Goal: Task Accomplishment & Management: Manage account settings

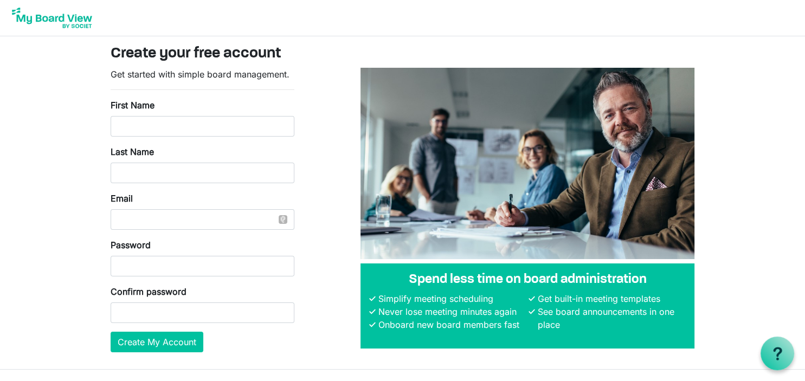
click at [57, 15] on img at bounding box center [52, 17] width 87 height 27
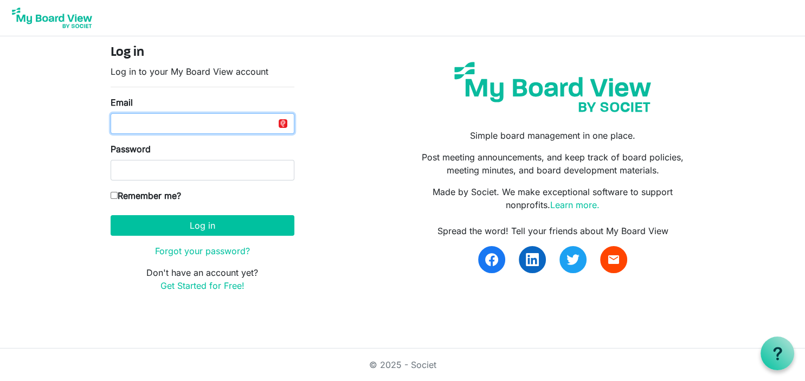
click at [150, 127] on input "Email" at bounding box center [203, 123] width 184 height 21
type input "lastucker@verizon.net"
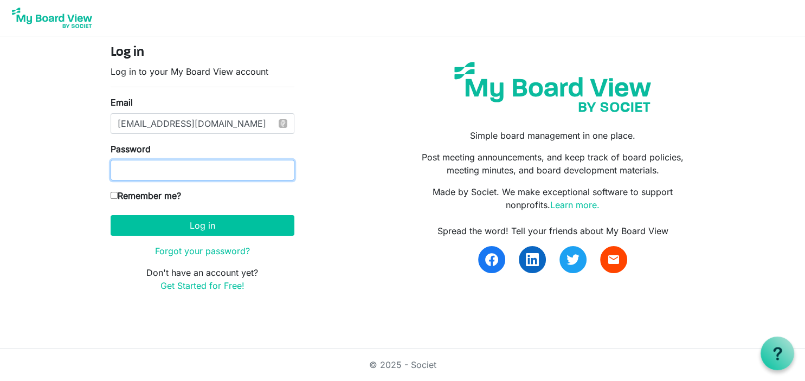
click at [111, 215] on button "Log in" at bounding box center [203, 225] width 184 height 21
click at [110, 196] on div "Log in Log in to your My Board View account Email lastucker@verizon.net Passwor…" at bounding box center [202, 173] width 200 height 256
click at [115, 195] on input "Remember me?" at bounding box center [114, 195] width 7 height 7
checkbox input "true"
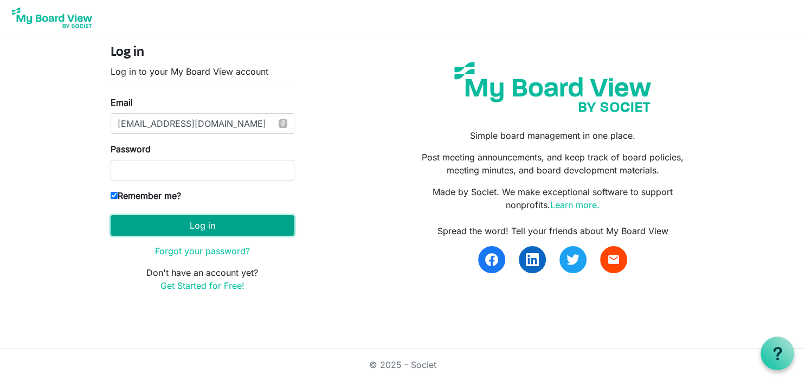
click at [189, 224] on button "Log in" at bounding box center [203, 225] width 184 height 21
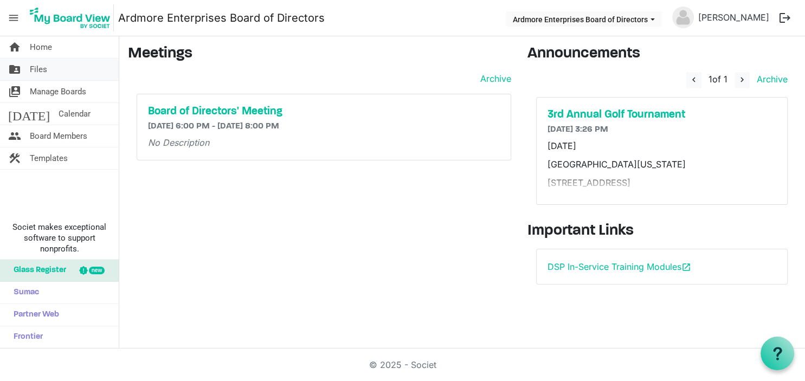
click at [36, 70] on span "Files" at bounding box center [38, 70] width 17 height 22
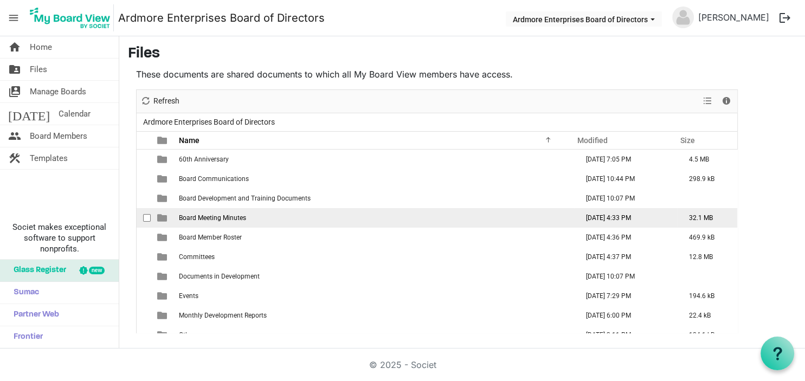
click at [208, 216] on span "Board Meeting Minutes" at bounding box center [212, 218] width 67 height 8
